Goal: Task Accomplishment & Management: Manage account settings

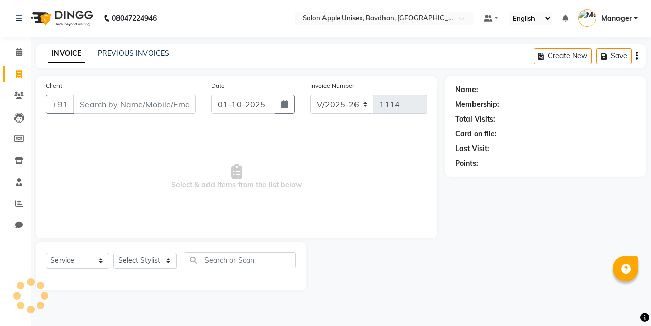
select select "474"
select select "service"
select select "14344"
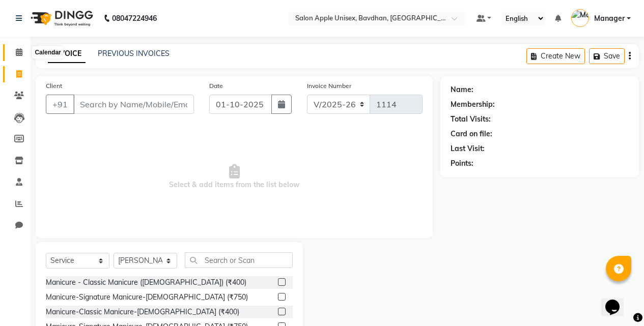
click at [26, 53] on span at bounding box center [19, 53] width 18 height 12
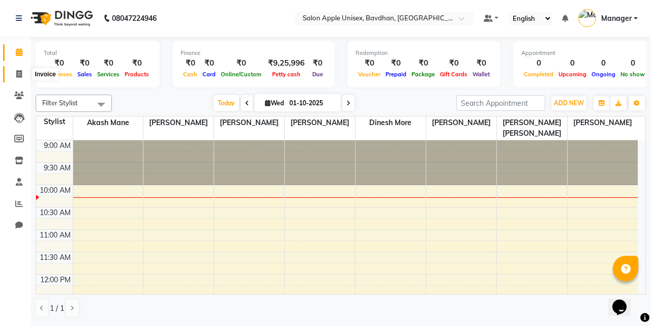
click at [12, 71] on span at bounding box center [19, 75] width 18 height 12
select select "service"
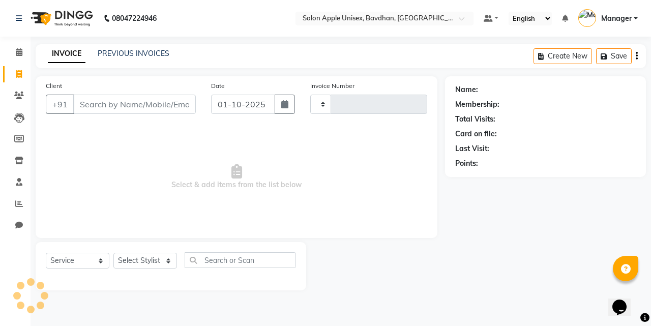
type input "1114"
select select "474"
select select "14344"
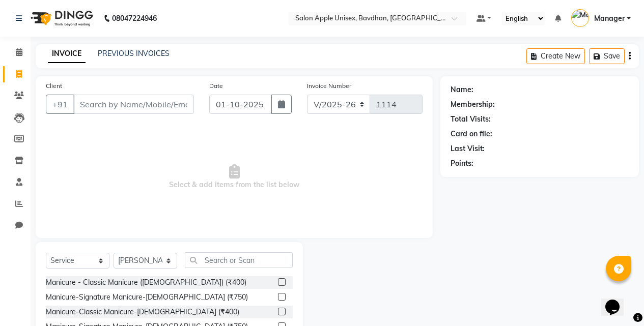
click at [135, 58] on div "PREVIOUS INVOICES" at bounding box center [134, 53] width 72 height 11
click at [136, 55] on link "PREVIOUS INVOICES" at bounding box center [134, 53] width 72 height 9
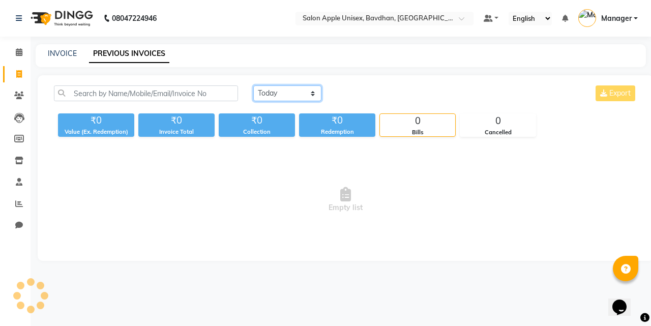
click at [267, 99] on select "[DATE] [DATE] Custom Range" at bounding box center [287, 93] width 68 height 16
click at [283, 143] on div "[DATE] [DATE] Custom Range Export ₹0 Value (Ex. Redemption) ₹0 Invoice Total ₹0…" at bounding box center [346, 168] width 616 height 186
click at [284, 96] on select "[DATE] [DATE] Custom Range" at bounding box center [287, 93] width 68 height 16
select select "range"
click at [253, 85] on select "[DATE] [DATE] Custom Range" at bounding box center [287, 93] width 68 height 16
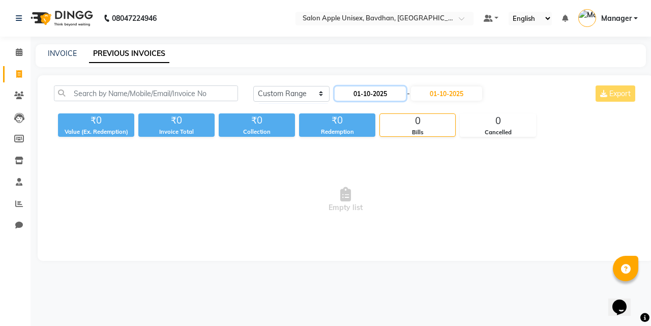
click at [361, 96] on input "01-10-2025" at bounding box center [370, 93] width 71 height 14
select select "10"
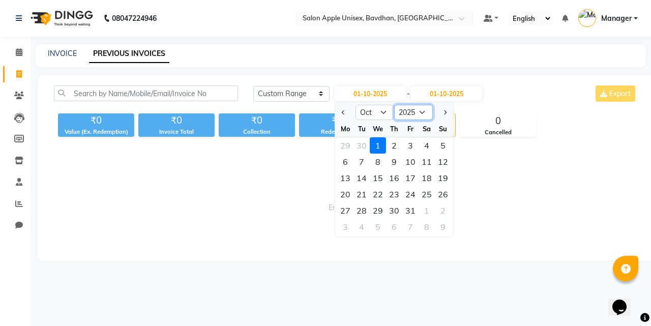
click at [399, 113] on select "2015 2016 2017 2018 2019 2020 2021 2022 2023 2024 2025 2026 2027 2028 2029 2030…" at bounding box center [413, 112] width 39 height 15
select select "2024"
click at [394, 105] on select "2015 2016 2017 2018 2019 2020 2021 2022 2023 2024 2025 2026 2027 2028 2029 2030…" at bounding box center [413, 112] width 39 height 15
click at [367, 142] on div "1" at bounding box center [362, 145] width 16 height 16
type input "[DATE]"
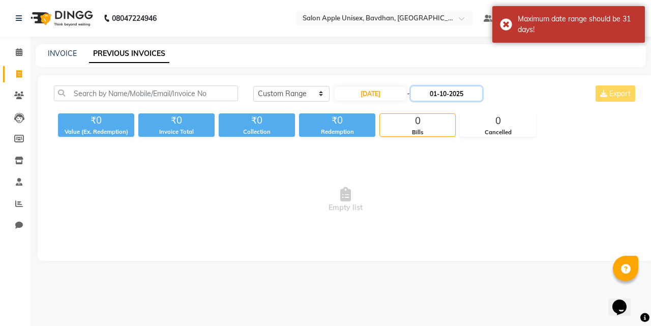
click at [431, 96] on input "01-10-2025" at bounding box center [446, 93] width 71 height 14
select select "10"
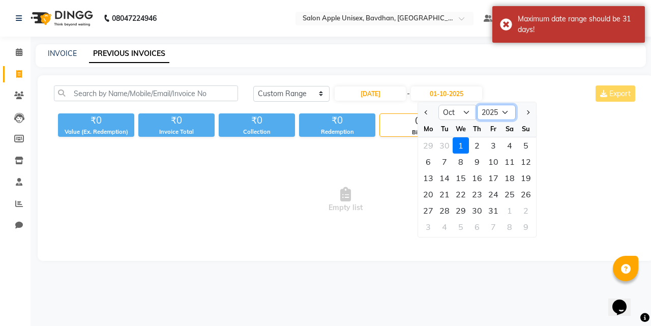
click at [491, 111] on select "2024 2025 2026 2027 2028 2029 2030 2031 2032 2033 2034 2035" at bounding box center [496, 112] width 39 height 15
select select "2024"
click at [477, 105] on select "2024 2025 2026 2027 2028 2029 2030 2031 2032 2033 2034 2035" at bounding box center [496, 112] width 39 height 15
click at [451, 142] on div "1" at bounding box center [444, 145] width 16 height 16
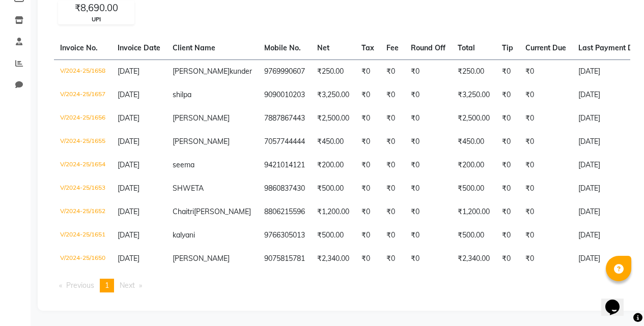
scroll to position [6, 0]
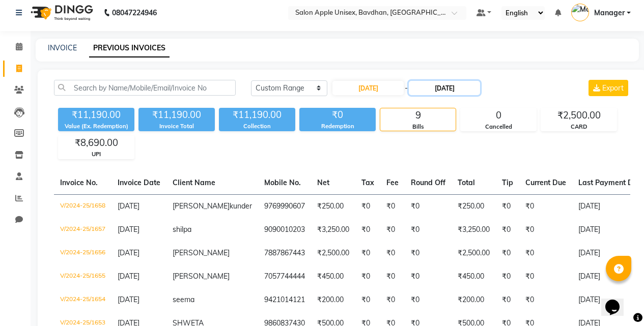
click at [449, 89] on input "[DATE]" at bounding box center [443, 88] width 71 height 14
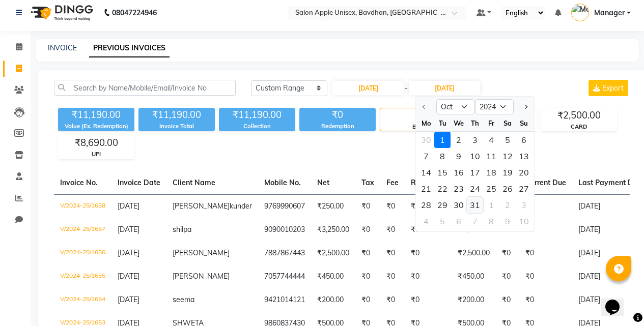
click at [476, 204] on div "31" at bounding box center [474, 205] width 16 height 16
type input "[DATE]"
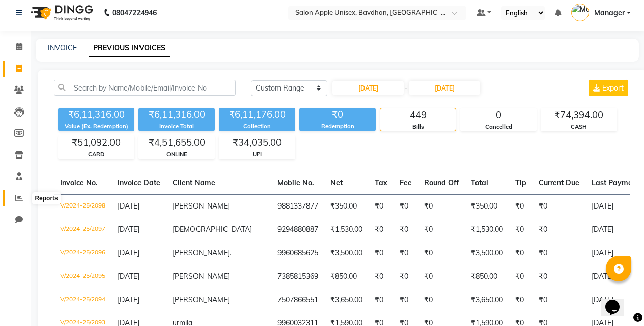
click at [19, 195] on icon at bounding box center [19, 198] width 8 height 8
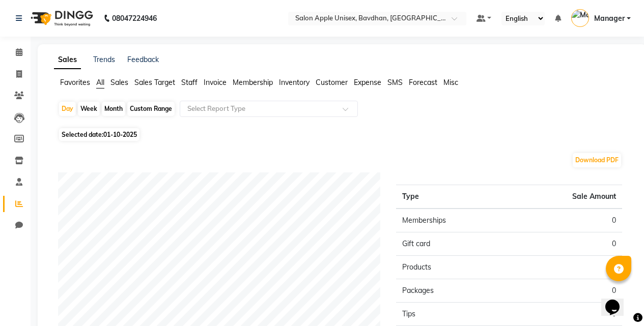
click at [121, 79] on span "Sales" at bounding box center [119, 82] width 18 height 9
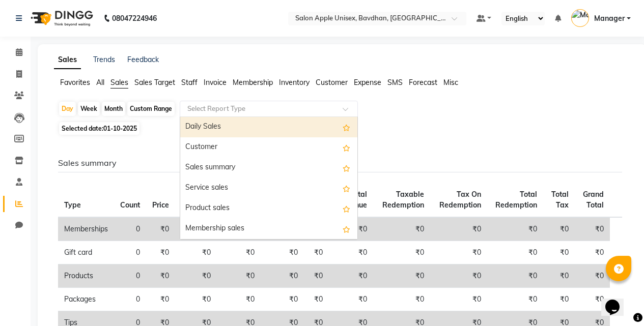
drag, startPoint x: 186, startPoint y: 112, endPoint x: 192, endPoint y: 110, distance: 6.0
click at [191, 110] on input "text" at bounding box center [258, 109] width 147 height 10
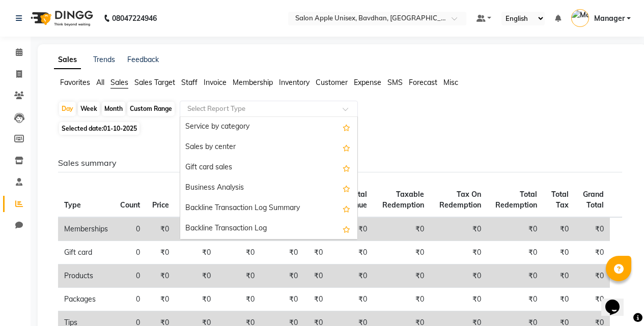
scroll to position [244, 0]
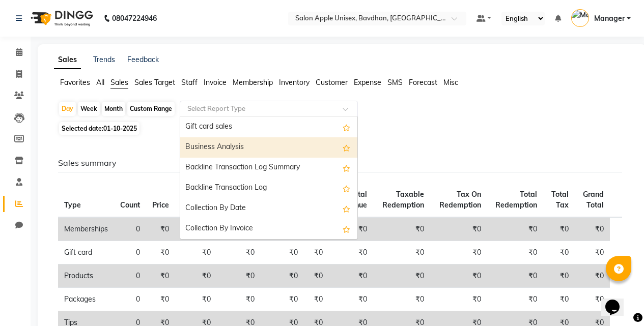
click at [222, 139] on div "Business Analysis" at bounding box center [268, 147] width 177 height 20
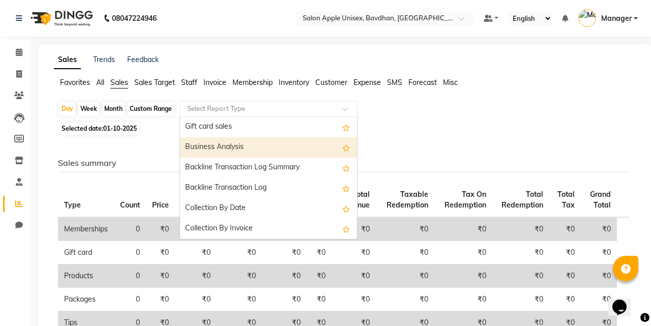
select select "filtered_report"
select select "csv"
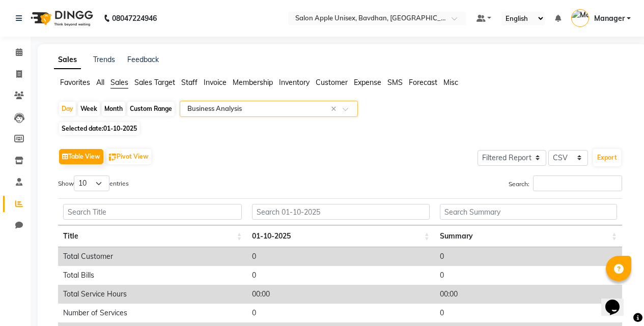
click at [111, 107] on div "Month" at bounding box center [113, 109] width 23 height 14
select select "10"
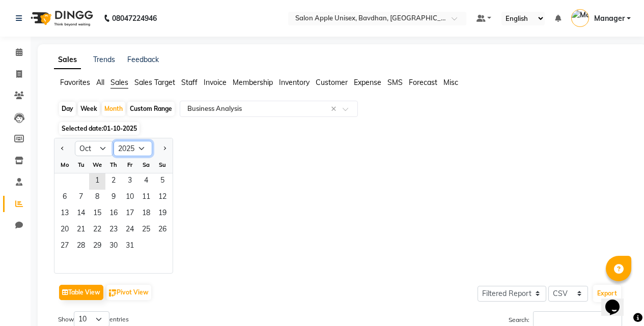
click at [135, 142] on select "2015 2016 2017 2018 2019 2020 2021 2022 2023 2024 2025 2026 2027 2028 2029 2030…" at bounding box center [132, 148] width 39 height 15
select select "2024"
click at [113, 141] on select "2015 2016 2017 2018 2019 2020 2021 2022 2023 2024 2025 2026 2027 2028 2029 2030…" at bounding box center [132, 148] width 39 height 15
click at [81, 176] on span "1" at bounding box center [81, 181] width 16 height 16
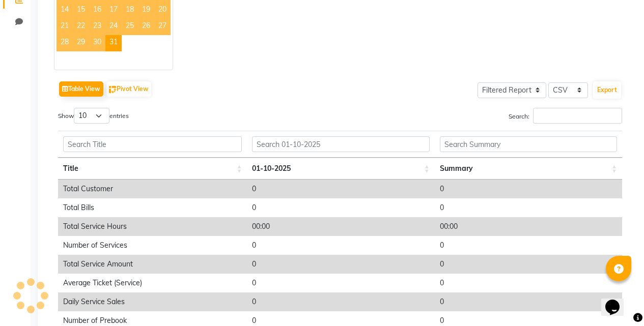
scroll to position [0, 0]
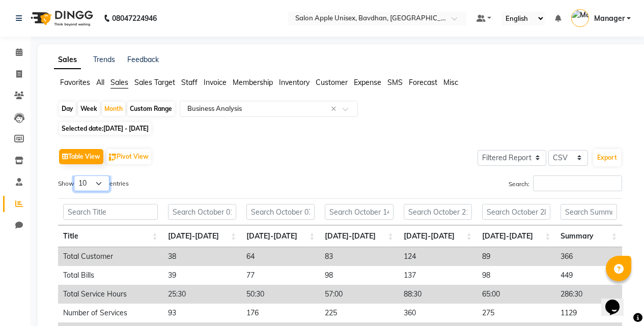
drag, startPoint x: 92, startPoint y: 183, endPoint x: 92, endPoint y: 191, distance: 7.6
click at [92, 189] on select "10 25 50 100" at bounding box center [92, 184] width 36 height 16
select select "100"
click at [75, 176] on select "10 25 50 100" at bounding box center [92, 184] width 36 height 16
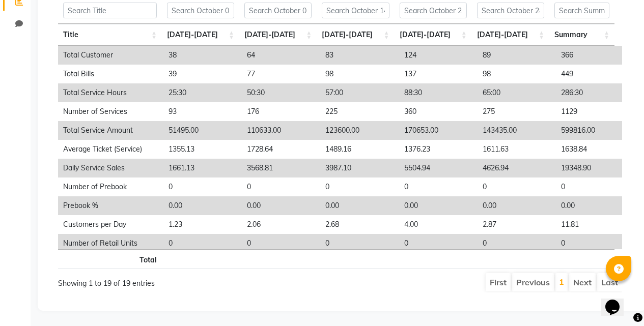
click at [6, 102] on div "Calendar Invoice Clients Leads Members Inventory Staff Reports Chat Completed I…" at bounding box center [68, 69] width 137 height 483
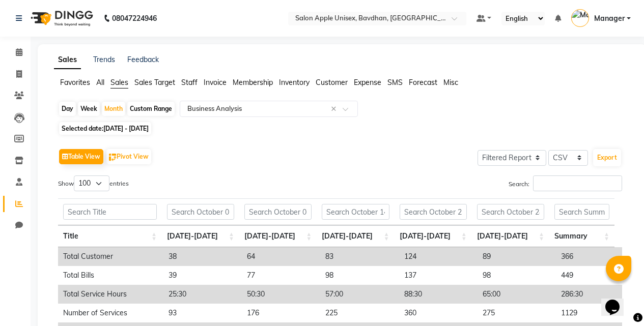
click at [14, 43] on li "Calendar" at bounding box center [15, 53] width 31 height 22
click at [24, 65] on li "Invoice" at bounding box center [15, 75] width 31 height 22
click at [20, 56] on span at bounding box center [19, 53] width 18 height 12
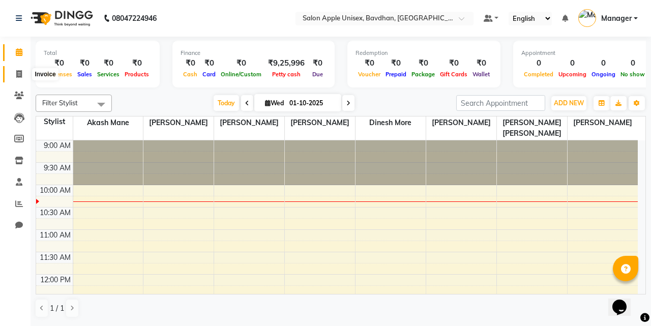
click at [16, 72] on icon at bounding box center [19, 74] width 6 height 8
select select "474"
select select "service"
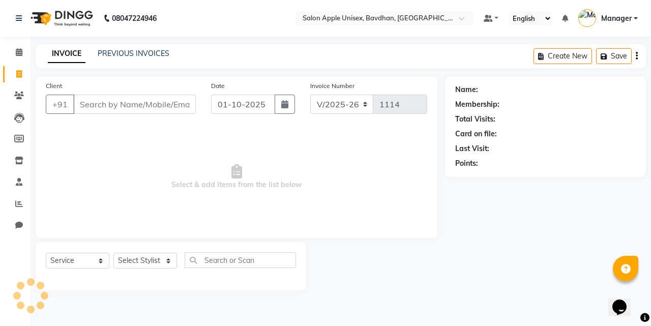
select select "14344"
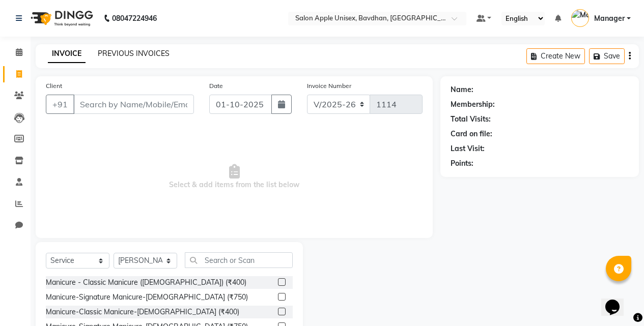
click at [161, 54] on link "PREVIOUS INVOICES" at bounding box center [134, 53] width 72 height 9
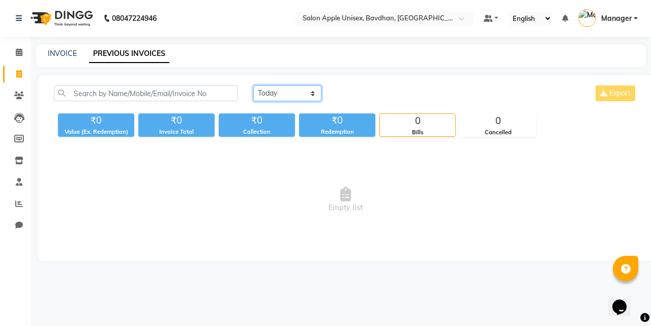
click at [268, 97] on select "[DATE] [DATE] Custom Range" at bounding box center [287, 93] width 68 height 16
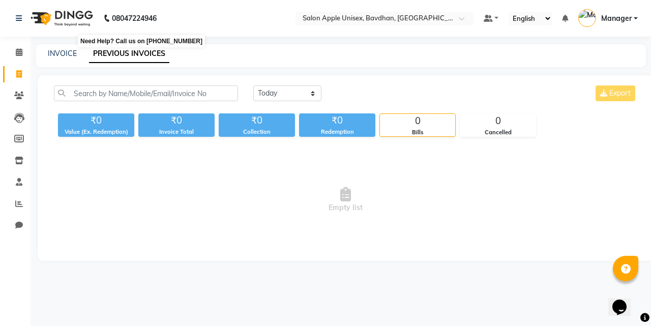
drag, startPoint x: 154, startPoint y: 25, endPoint x: 156, endPoint y: 36, distance: 10.5
click at [154, 27] on b "08047224946" at bounding box center [134, 18] width 45 height 28
click at [20, 49] on icon at bounding box center [19, 52] width 7 height 8
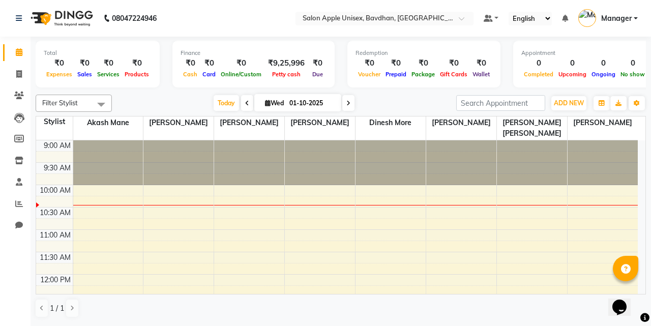
click at [15, 83] on li "Invoice" at bounding box center [15, 75] width 31 height 22
click at [17, 78] on span at bounding box center [19, 75] width 18 height 12
select select "474"
select select "service"
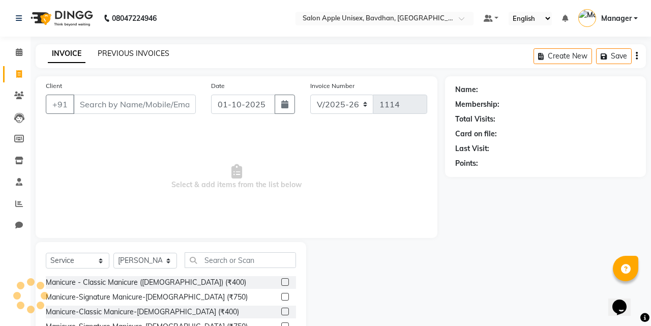
click at [145, 53] on link "PREVIOUS INVOICES" at bounding box center [134, 53] width 72 height 9
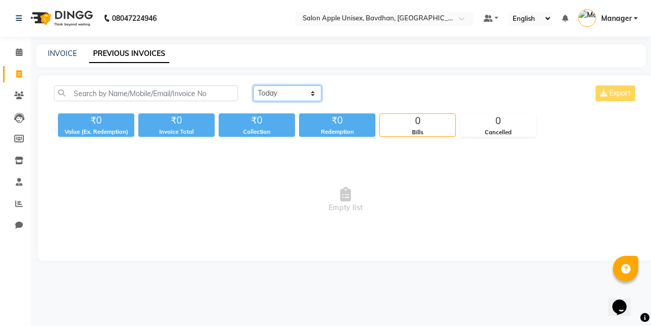
click at [272, 92] on select "[DATE] [DATE] Custom Range" at bounding box center [287, 93] width 68 height 16
select select "[DATE]"
click at [253, 85] on select "[DATE] [DATE] Custom Range" at bounding box center [287, 93] width 68 height 16
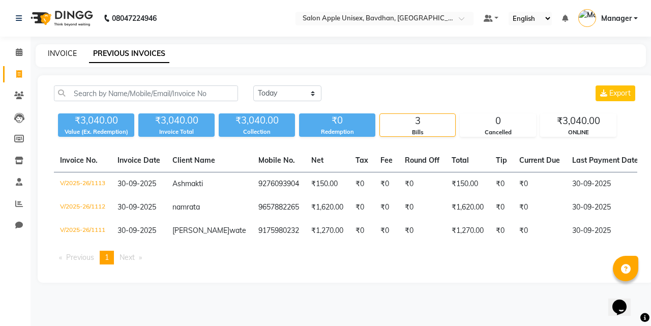
click at [63, 55] on link "INVOICE" at bounding box center [62, 53] width 29 height 9
select select "service"
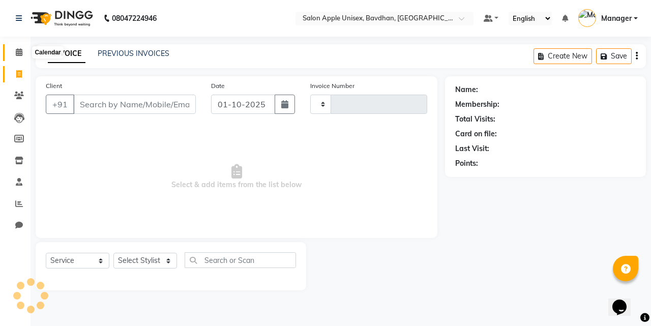
type input "1114"
select select "474"
click at [16, 53] on icon at bounding box center [19, 52] width 7 height 8
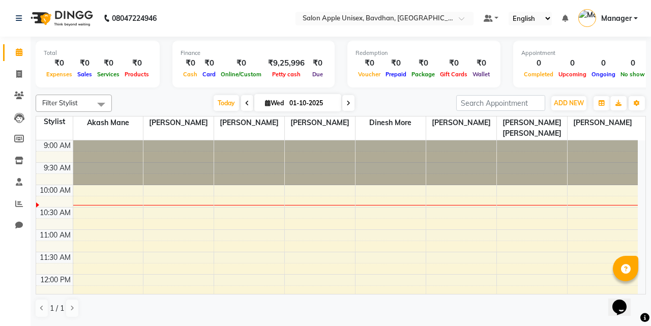
click at [622, 17] on span "Manager" at bounding box center [616, 18] width 31 height 11
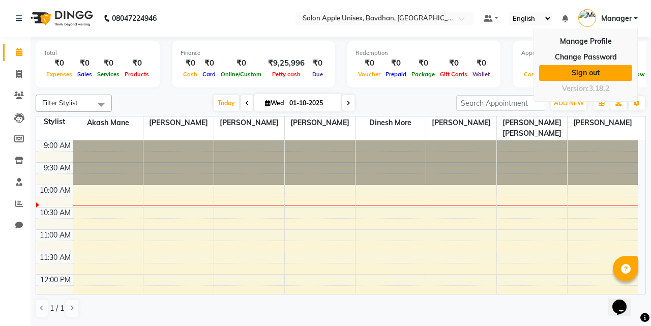
click at [597, 73] on link "Sign out" at bounding box center [585, 73] width 93 height 16
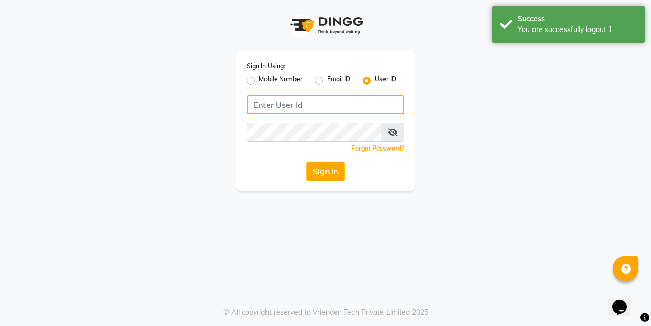
type input "8390773311"
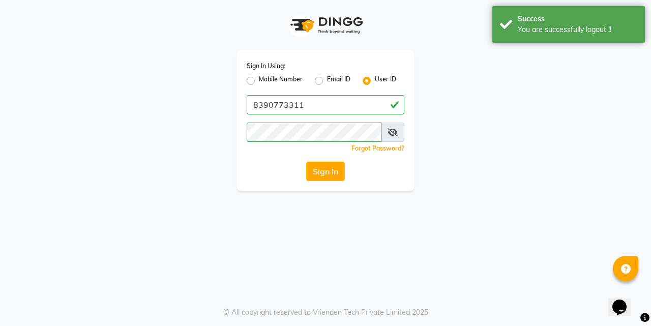
click at [259, 80] on label "Mobile Number" at bounding box center [281, 81] width 44 height 12
click at [259, 80] on input "Mobile Number" at bounding box center [262, 78] width 7 height 7
radio input "true"
radio input "false"
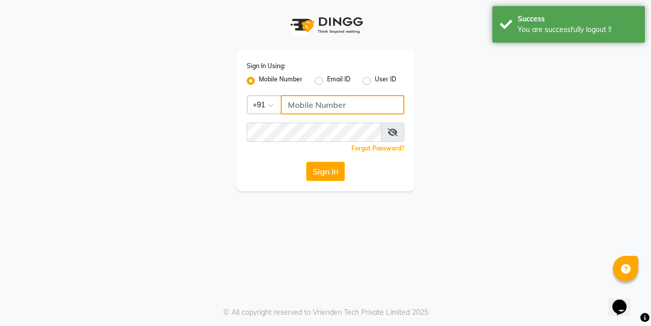
drag, startPoint x: 308, startPoint y: 97, endPoint x: 315, endPoint y: 99, distance: 7.1
click at [310, 97] on input "Username" at bounding box center [343, 104] width 124 height 19
type input "8380863336"
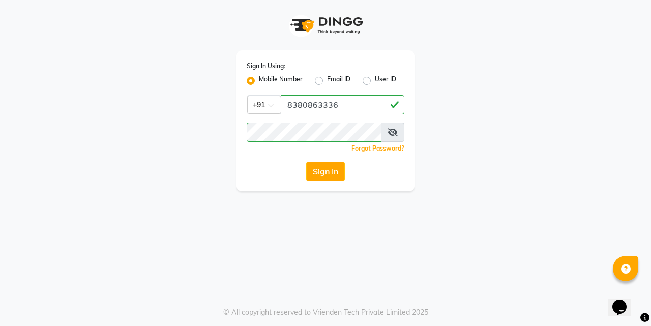
click at [158, 206] on div "Sign In Using: Mobile Number Email ID User ID Country Code × [PHONE_NUMBER] Rem…" at bounding box center [325, 163] width 651 height 326
click at [308, 171] on button "Sign In" at bounding box center [325, 171] width 39 height 19
